Goal: Browse casually

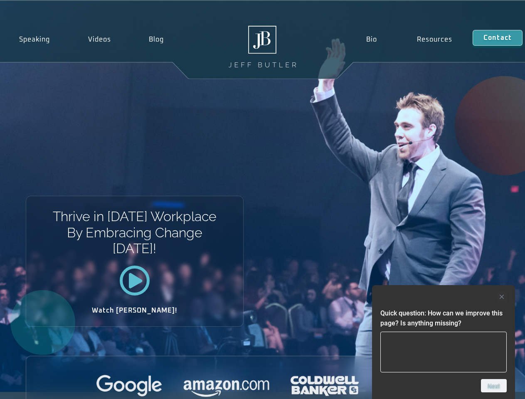
click at [262, 200] on div "Thrive in [DATE] Workplace By Embracing Change [DATE]! Watch [PERSON_NAME]!" at bounding box center [262, 196] width 525 height 391
click at [444, 297] on div at bounding box center [443, 297] width 126 height 10
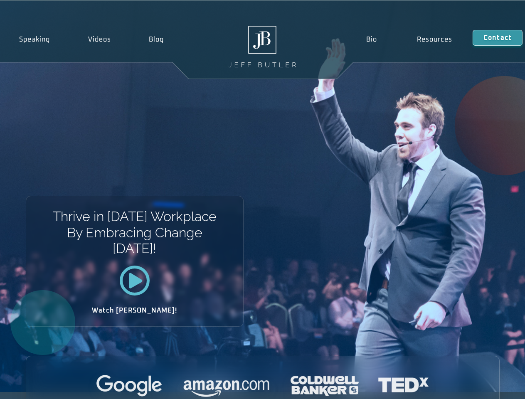
click at [494, 386] on div at bounding box center [262, 386] width 473 height 23
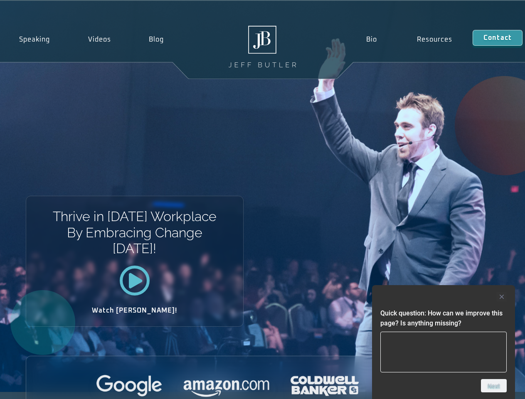
click at [262, 200] on div "Thrive in [DATE] Workplace By Embracing Change [DATE]! Watch [PERSON_NAME]!" at bounding box center [262, 196] width 525 height 391
click at [444, 297] on div at bounding box center [443, 297] width 126 height 10
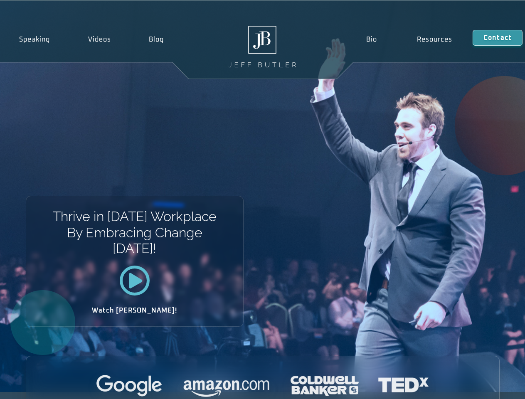
click at [494, 386] on div at bounding box center [262, 386] width 473 height 23
